Goal: Check status: Check status

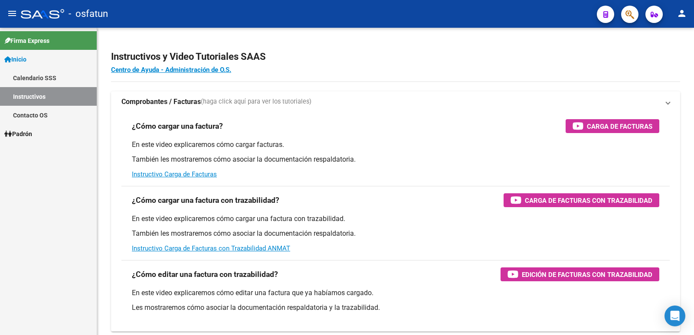
click at [197, 81] on app-root-component "Instructivos y Video Tutoriales SAAS Centro de Ayuda - Administración de O.S. C…" at bounding box center [395, 240] width 569 height 396
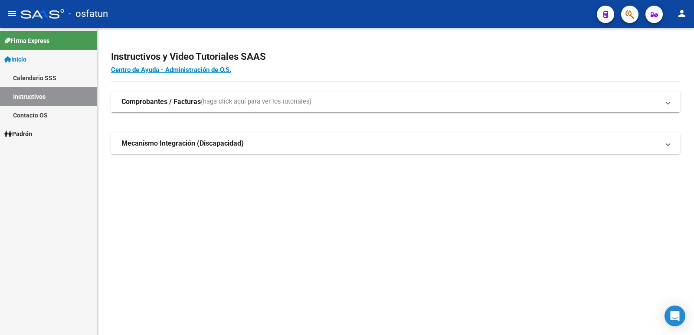
click at [37, 134] on link "Padrón" at bounding box center [48, 133] width 97 height 19
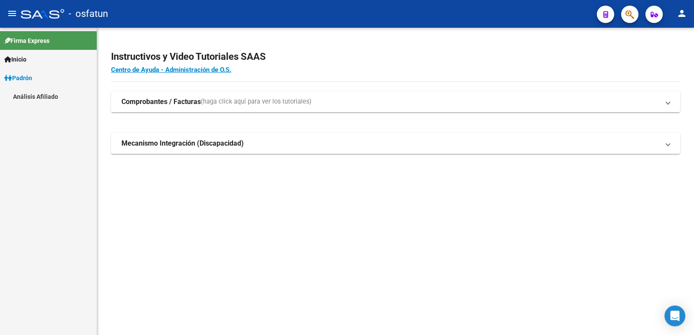
click at [53, 155] on div "Firma Express Inicio Calendario SSS Instructivos Contacto OS Padrón Análisis Af…" at bounding box center [48, 181] width 97 height 307
drag, startPoint x: 43, startPoint y: 106, endPoint x: 42, endPoint y: 94, distance: 11.8
click at [42, 98] on div "Firma Express Inicio Calendario SSS Instructivos Contacto OS Padrón Análisis Af…" at bounding box center [48, 181] width 97 height 307
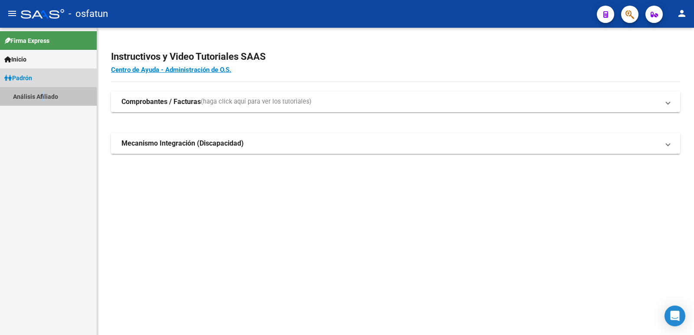
click at [42, 94] on link "Análisis Afiliado" at bounding box center [48, 96] width 97 height 19
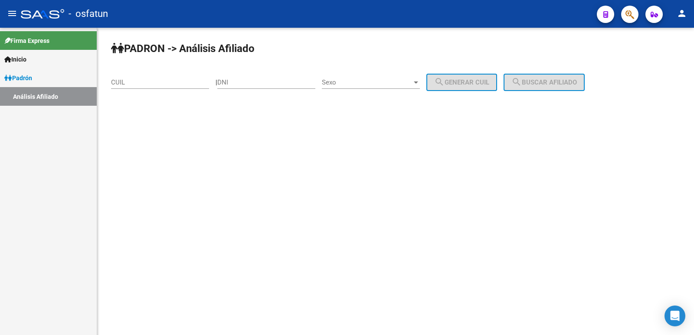
click at [267, 87] on div "DNI" at bounding box center [266, 79] width 98 height 19
paste input "31365766"
type input "31365766"
drag, startPoint x: 346, startPoint y: 82, endPoint x: 352, endPoint y: 84, distance: 5.4
click at [352, 84] on span "Sexo" at bounding box center [367, 82] width 90 height 8
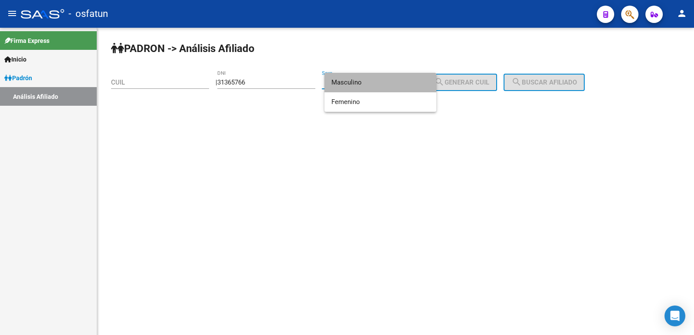
click at [358, 84] on span "Masculino" at bounding box center [380, 83] width 98 height 20
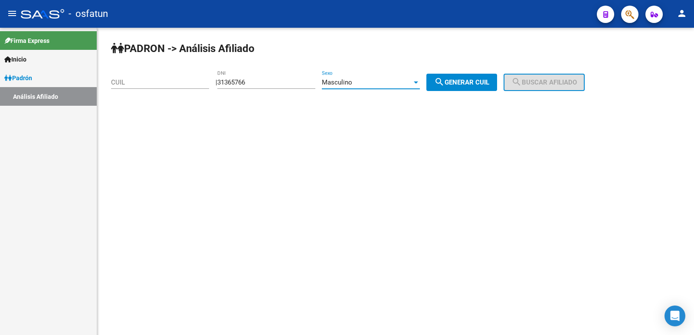
click at [469, 78] on span "search Generar CUIL" at bounding box center [461, 82] width 55 height 8
type input "20-31365766-4"
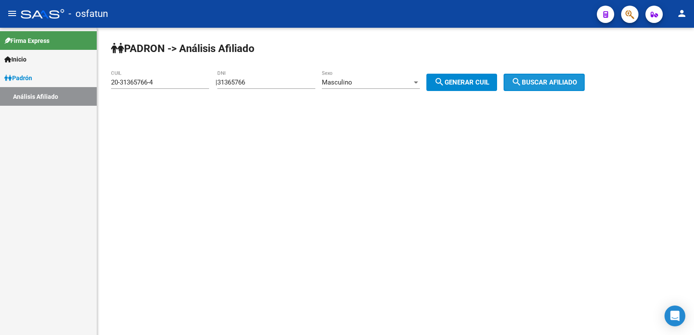
click at [534, 79] on span "search Buscar afiliado" at bounding box center [543, 82] width 65 height 8
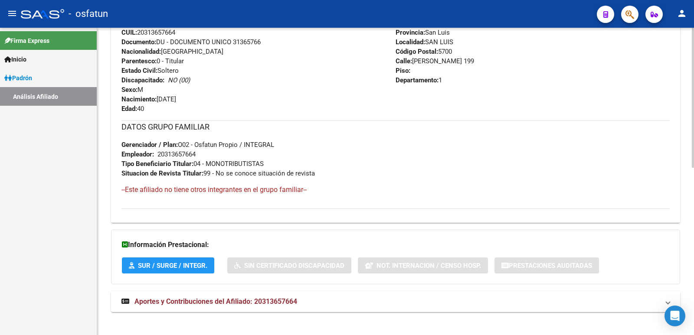
scroll to position [366, 0]
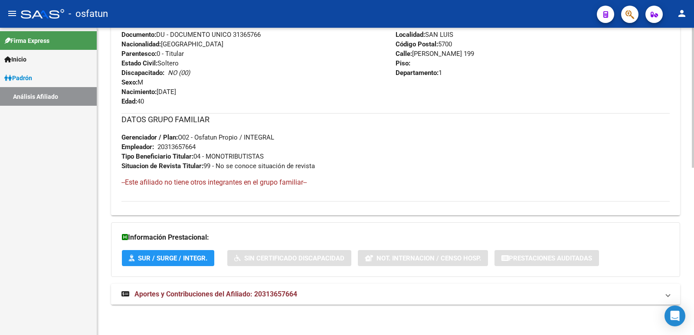
click at [213, 296] on span "Aportes y Contribuciones del Afiliado: 20313657664" at bounding box center [215, 294] width 163 height 8
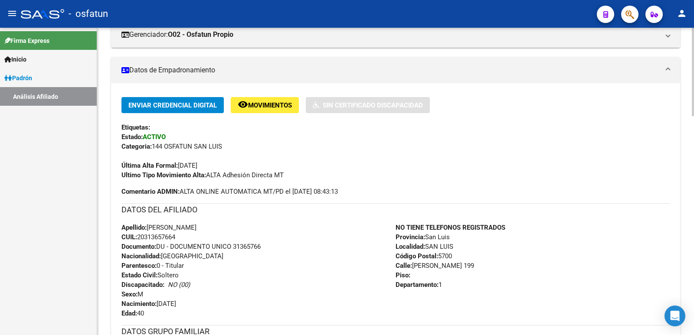
scroll to position [0, 0]
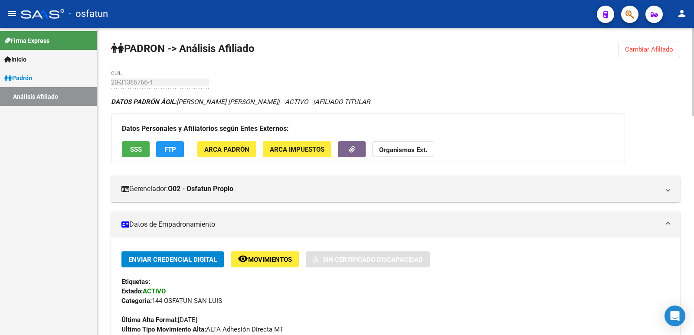
click at [642, 52] on span "Cambiar Afiliado" at bounding box center [649, 50] width 48 height 8
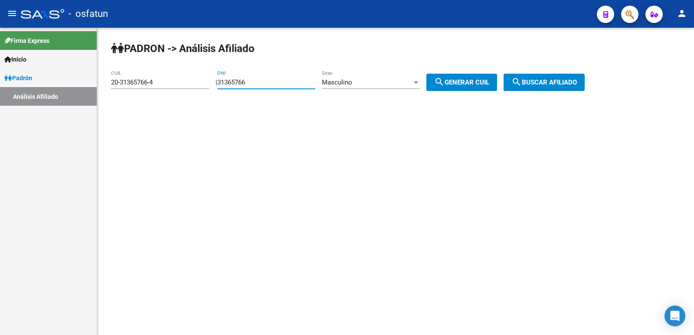
drag, startPoint x: 284, startPoint y: 86, endPoint x: 230, endPoint y: 102, distance: 56.1
click at [193, 86] on app-analisis-afiliado "PADRON -> Análisis Afiliado 20-31365766-4 CUIL | 31365766 DNI Masculino Sexo se…" at bounding box center [351, 82] width 480 height 8
paste input "24245879"
type input "24245879"
drag, startPoint x: 479, startPoint y: 78, endPoint x: 649, endPoint y: 78, distance: 169.5
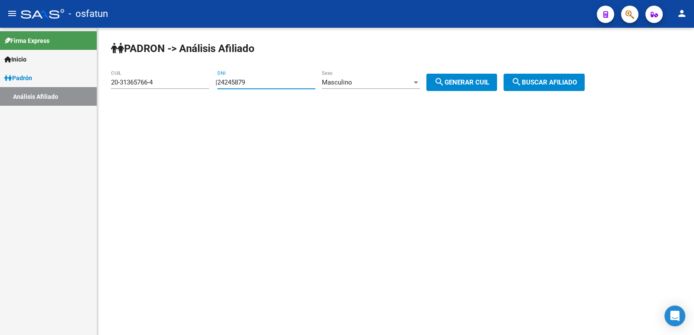
click at [497, 78] on button "search Generar CUIL" at bounding box center [461, 82] width 71 height 17
type input "20-24245879-7"
click at [569, 78] on span "search Buscar afiliado" at bounding box center [543, 82] width 65 height 8
